Goal: Task Accomplishment & Management: Manage account settings

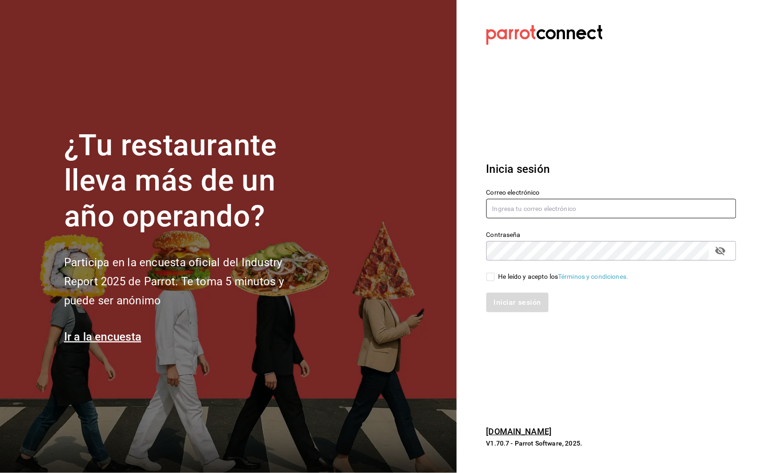
type input "buendiapanycafe.info@gmail.com"
click at [513, 275] on div "He leído y acepto los Términos y condiciones." at bounding box center [564, 277] width 130 height 10
click at [495, 275] on input "He leído y acepto los Términos y condiciones." at bounding box center [491, 277] width 8 height 8
checkbox input "true"
click at [510, 295] on button "Iniciar sesión" at bounding box center [518, 303] width 63 height 20
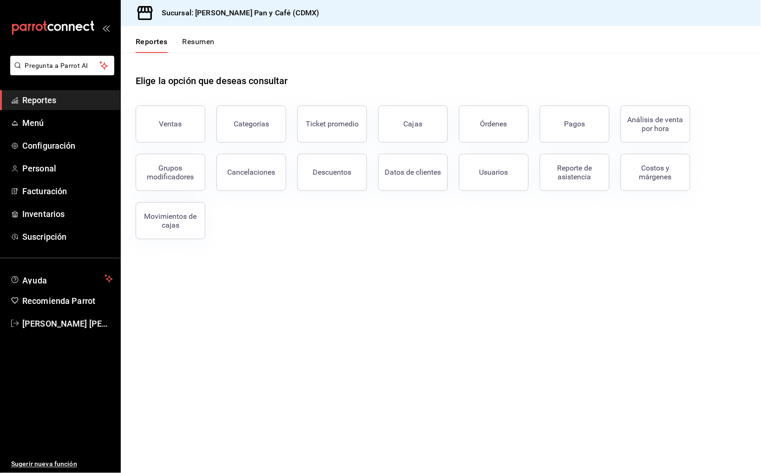
click at [198, 39] on button "Resumen" at bounding box center [199, 45] width 32 height 16
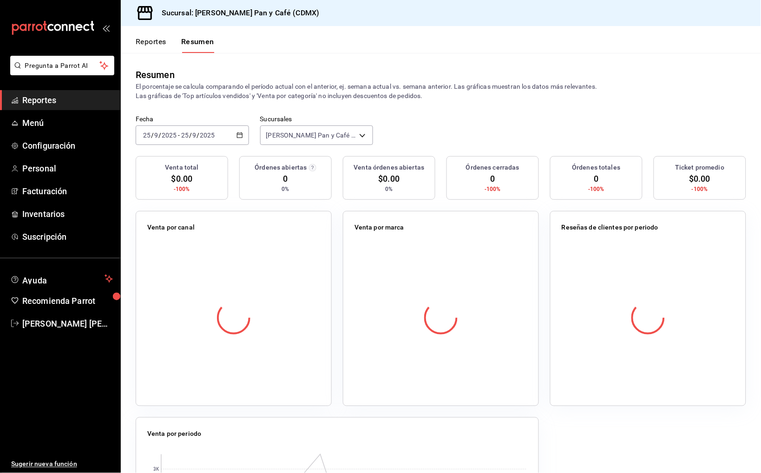
click at [158, 40] on button "Reportes" at bounding box center [151, 45] width 31 height 16
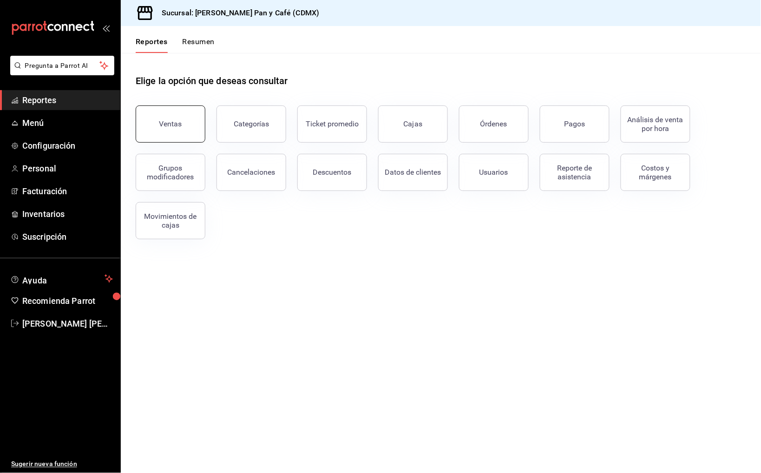
click at [179, 115] on button "Ventas" at bounding box center [171, 123] width 70 height 37
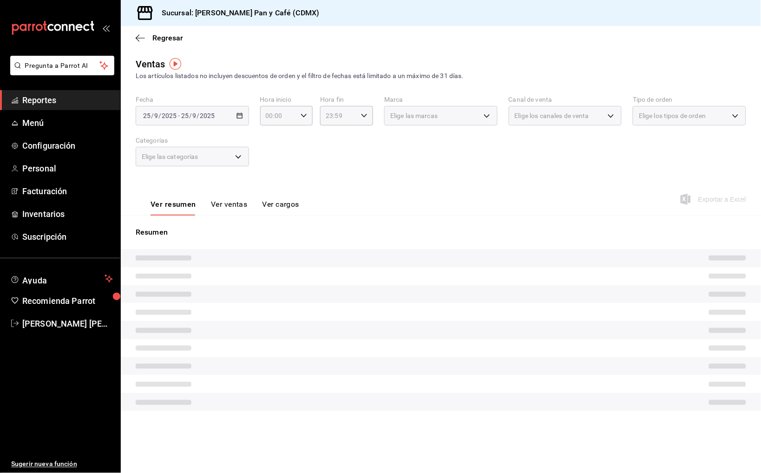
click at [224, 124] on div "[DATE] [DATE] - [DATE] [DATE]" at bounding box center [192, 116] width 113 height 20
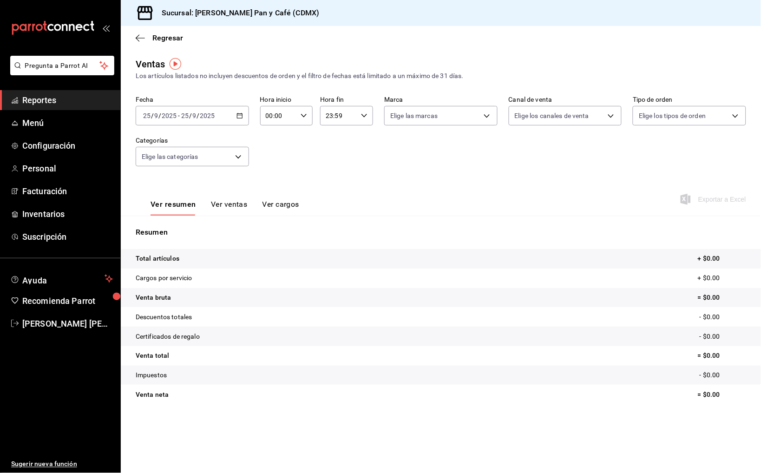
click at [229, 120] on div "[DATE] [DATE] - [DATE] [DATE]" at bounding box center [192, 116] width 113 height 20
click at [194, 166] on span "Ayer" at bounding box center [180, 165] width 72 height 10
click at [716, 197] on span "Exportar a Excel" at bounding box center [715, 199] width 64 height 11
click at [157, 36] on span "Regresar" at bounding box center [167, 37] width 31 height 9
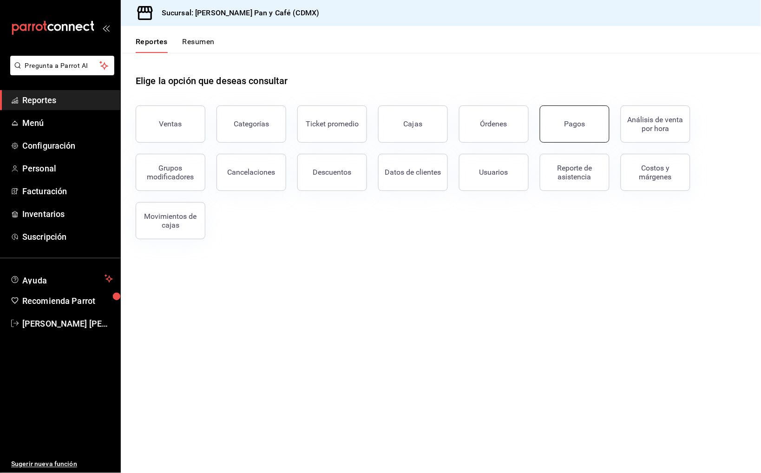
click at [562, 128] on button "Pagos" at bounding box center [575, 123] width 70 height 37
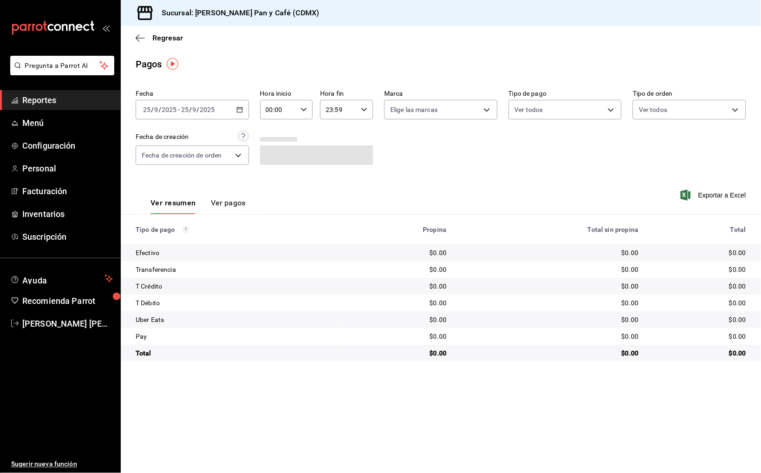
click at [213, 113] on div "[DATE] [DATE] - [DATE] [DATE]" at bounding box center [192, 110] width 113 height 20
click at [197, 154] on span "Ayer" at bounding box center [180, 159] width 72 height 10
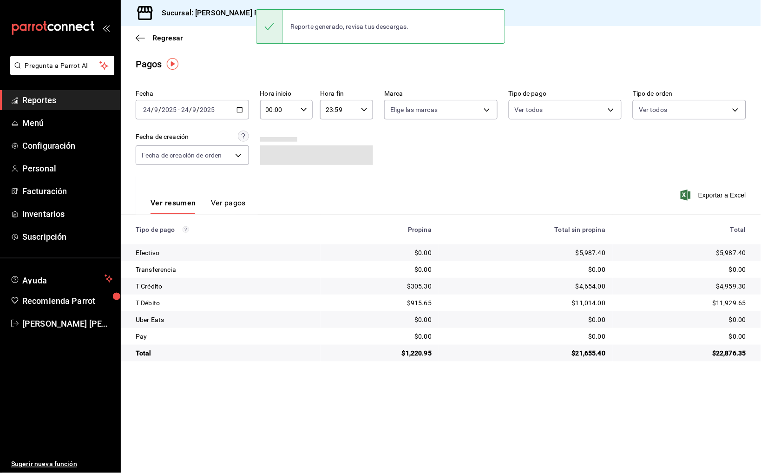
click at [732, 200] on div "Exportar a Excel" at bounding box center [685, 195] width 122 height 38
click at [730, 196] on span "Exportar a Excel" at bounding box center [715, 195] width 64 height 11
click at [731, 248] on div "$5,987.40" at bounding box center [683, 252] width 126 height 9
copy div "5,987.40"
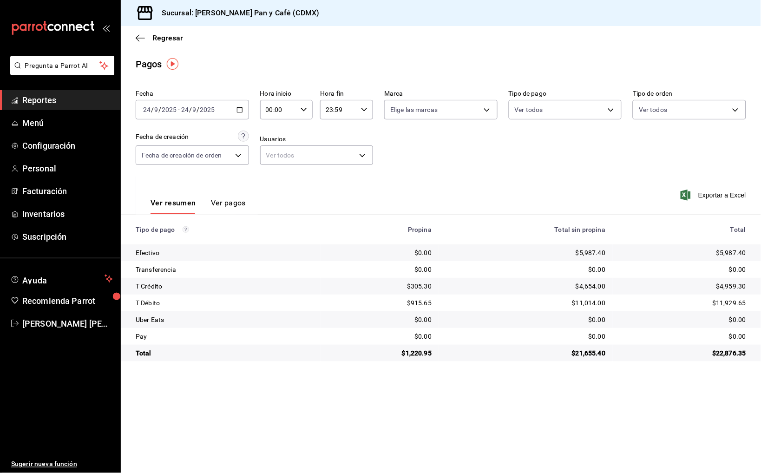
click at [419, 284] on div "$305.30" at bounding box center [380, 286] width 104 height 9
copy div "305.30"
click at [79, 131] on link "Menú" at bounding box center [60, 123] width 120 height 20
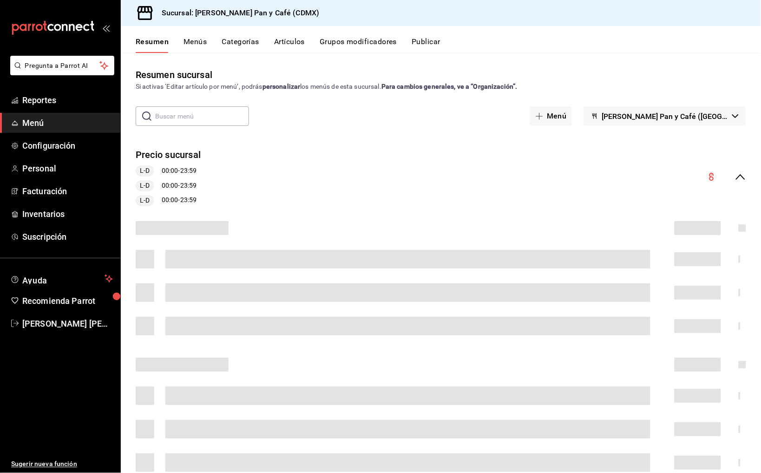
click at [289, 45] on button "Artículos" at bounding box center [289, 45] width 31 height 16
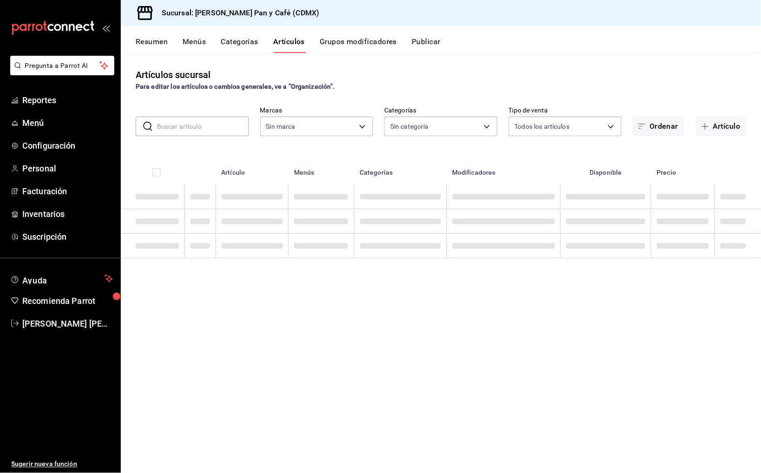
click at [217, 125] on input "text" at bounding box center [203, 126] width 92 height 19
type input "6de8f99f-e180-4083-a794-c346e5718269"
type input "460265d9-bbb8-43a1-aae1-aa50eb2fb41d,92a35194-2d9c-456d-8ae0-4406cf34c99e,833bf…"
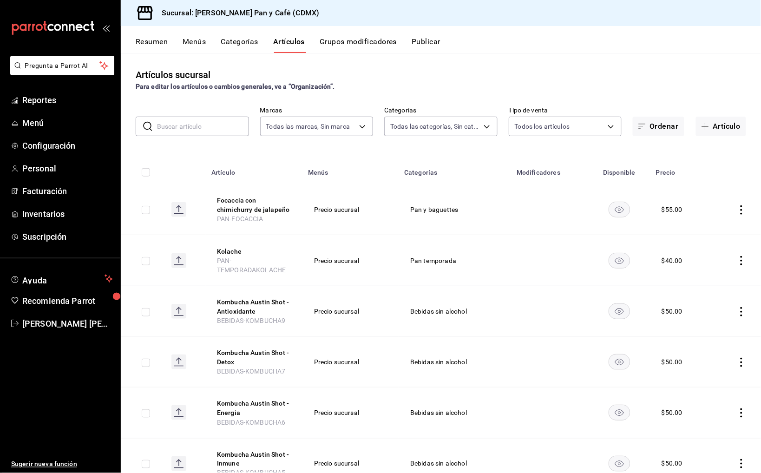
click at [214, 119] on input "text" at bounding box center [203, 126] width 92 height 19
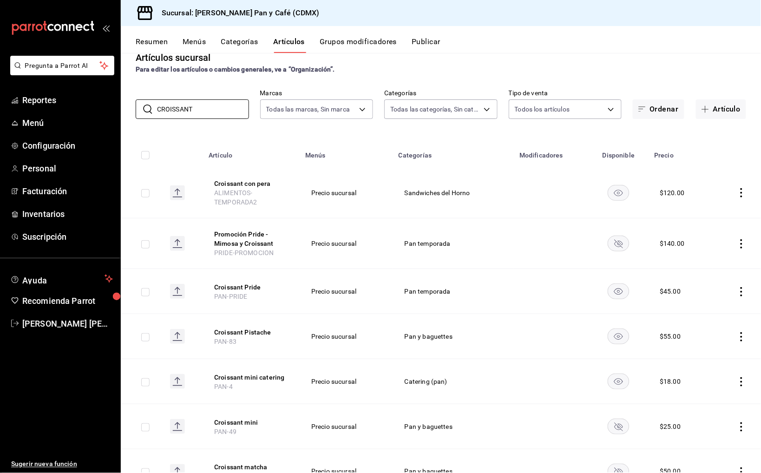
scroll to position [45, 0]
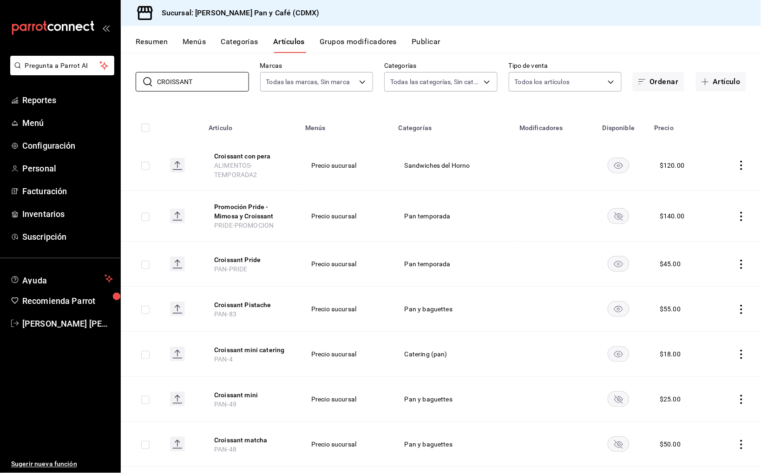
click at [627, 258] on rect "availability-product" at bounding box center [618, 263] width 21 height 15
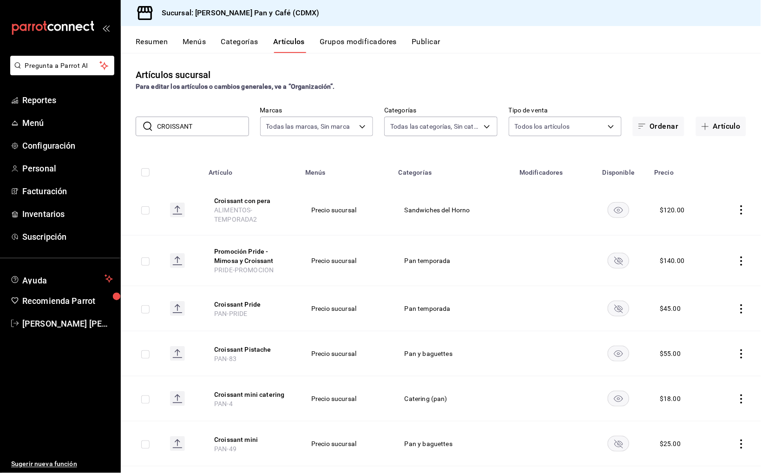
scroll to position [0, 0]
click at [195, 126] on input "CROISSANT" at bounding box center [203, 126] width 92 height 19
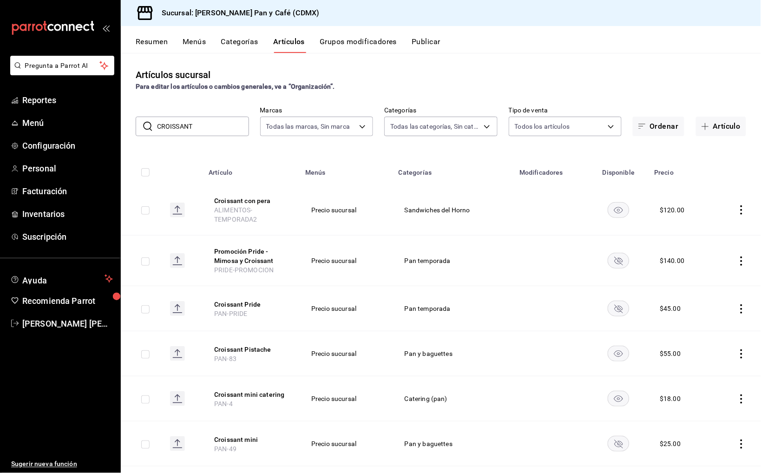
click at [195, 126] on input "CROISSANT" at bounding box center [203, 126] width 92 height 19
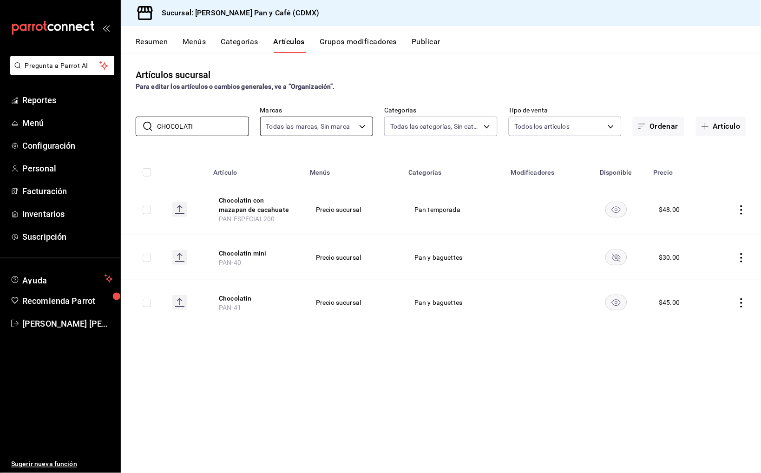
click at [216, 128] on input "CHOCOLATI" at bounding box center [203, 126] width 92 height 19
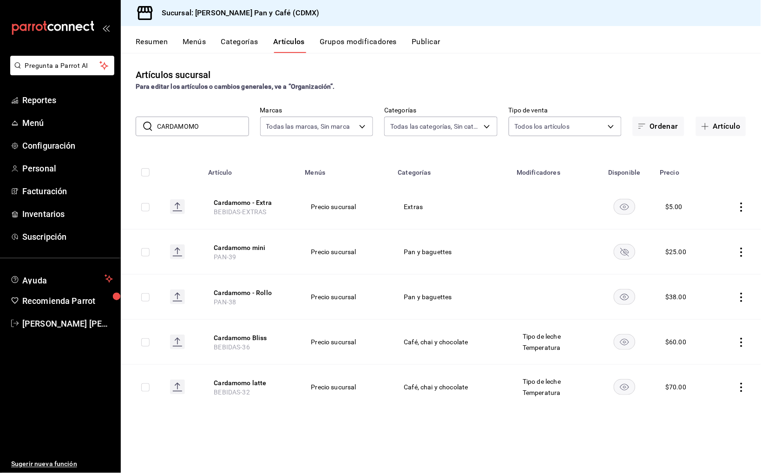
click at [224, 122] on input "CARDAMOMO" at bounding box center [203, 126] width 92 height 19
type input "BROWNIE"
